Goal: Information Seeking & Learning: Learn about a topic

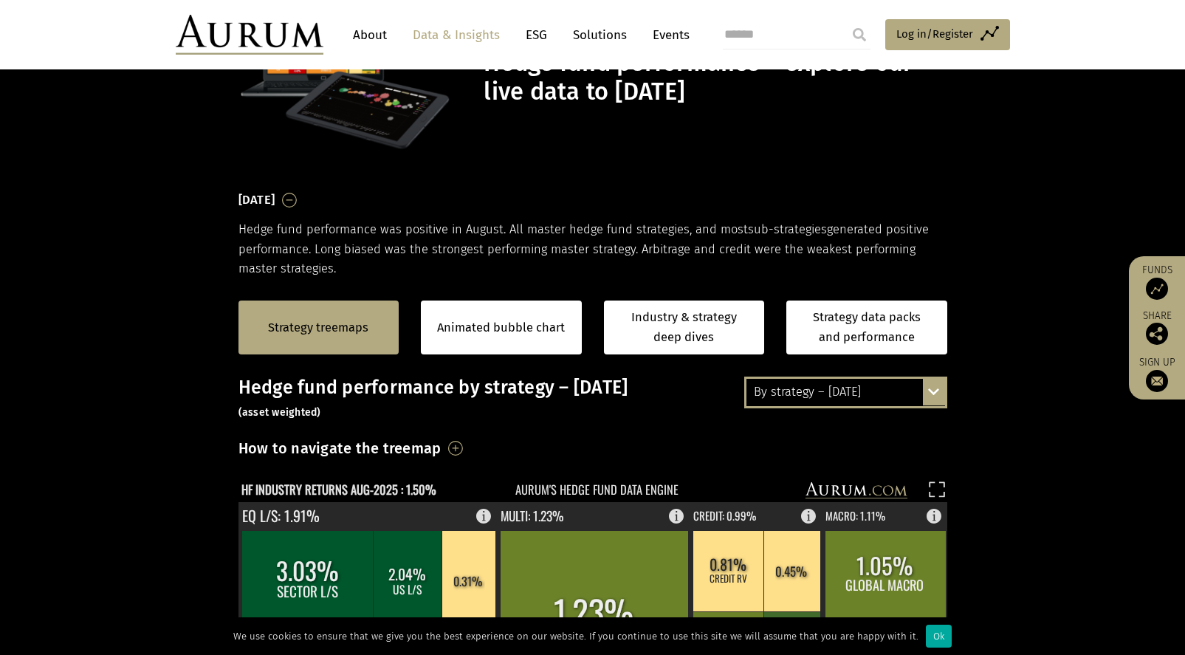
scroll to position [74, 0]
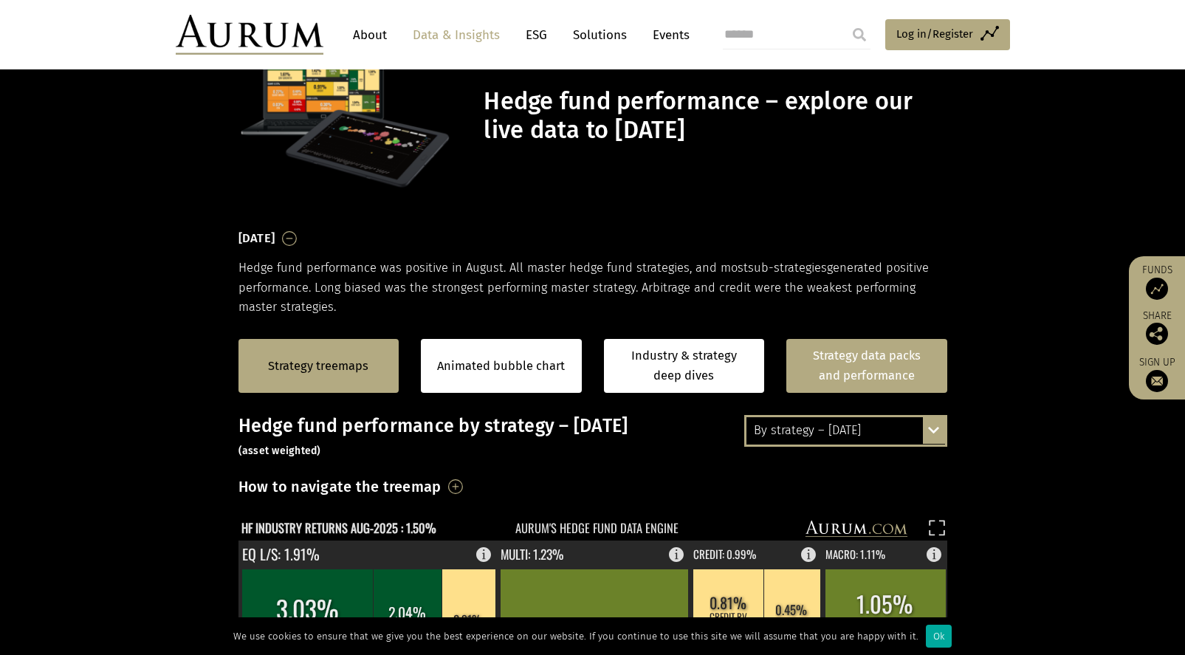
click at [871, 372] on link "Strategy data packs and performance" at bounding box center [867, 366] width 161 height 54
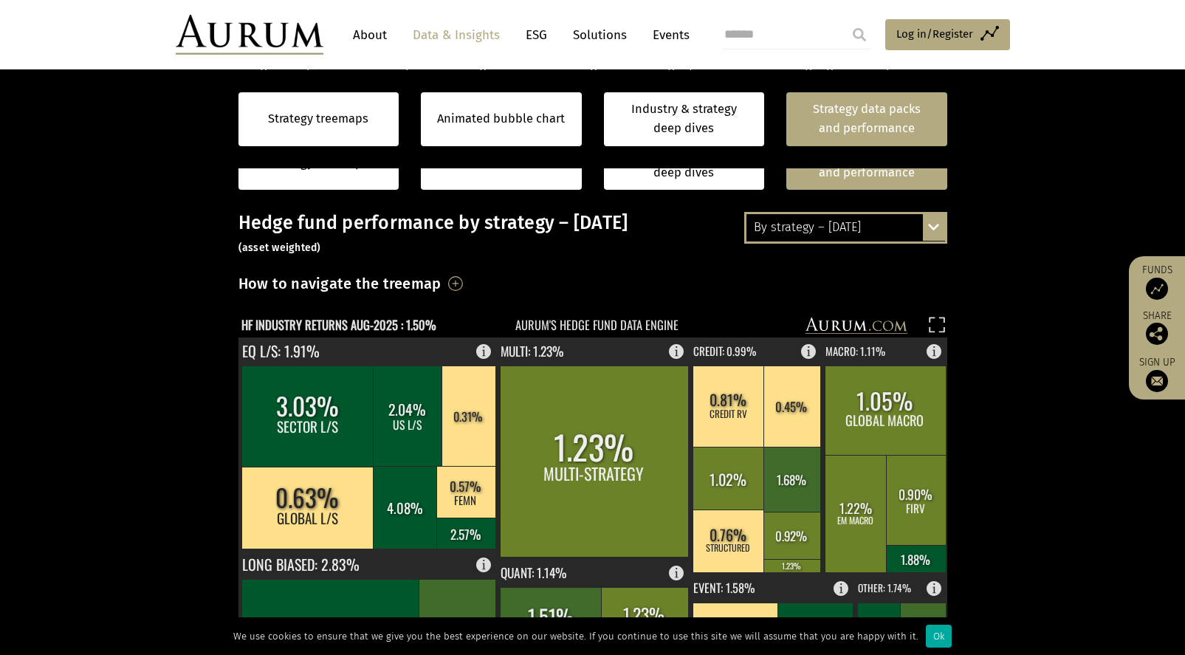
scroll to position [443, 0]
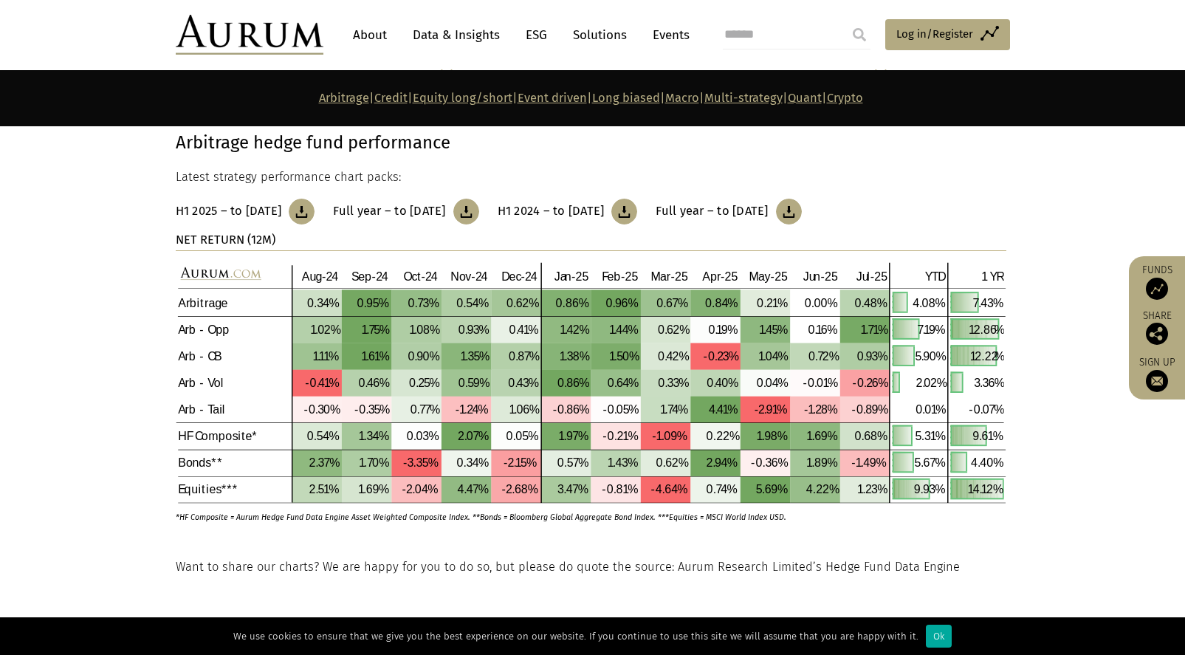
scroll to position [369, 0]
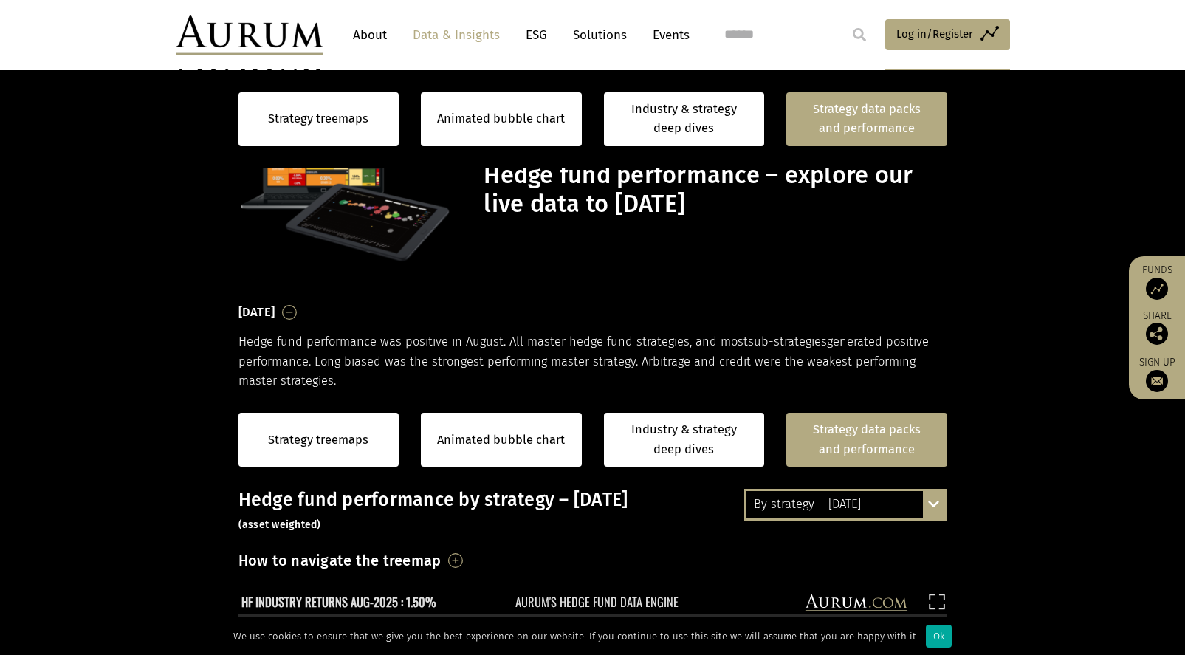
scroll to position [443, 0]
